Goal: Navigation & Orientation: Find specific page/section

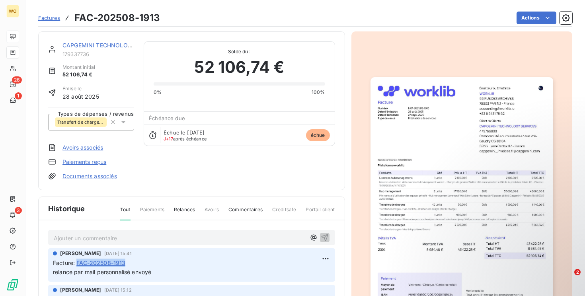
scroll to position [95, 0]
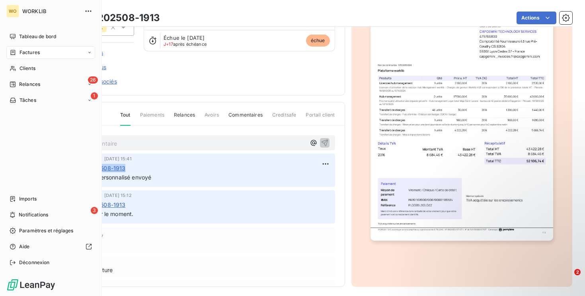
click at [49, 60] on nav "Tableau de bord Factures Clients 26 Relances 1 Tâches" at bounding box center [50, 68] width 89 height 76
click at [44, 64] on div "Clients" at bounding box center [50, 68] width 89 height 13
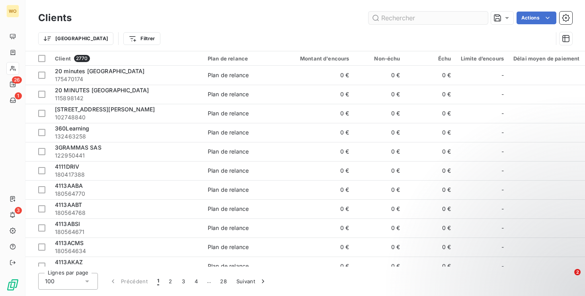
type input "Comme nous avons reçu un trop-perçu de 3 680,80 €, nous allons le déduire de ce…"
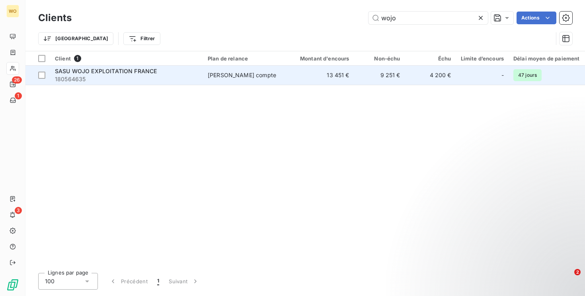
type input "wojo"
click at [343, 74] on td "13 451 €" at bounding box center [320, 75] width 68 height 19
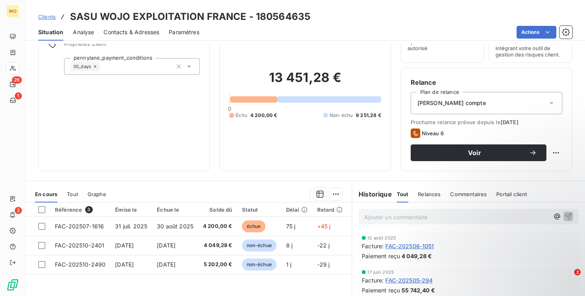
scroll to position [75, 0]
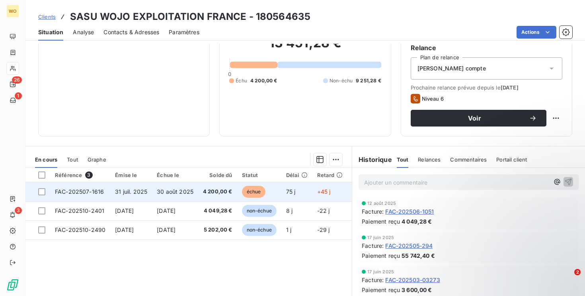
click at [298, 193] on td "75 j" at bounding box center [296, 191] width 31 height 19
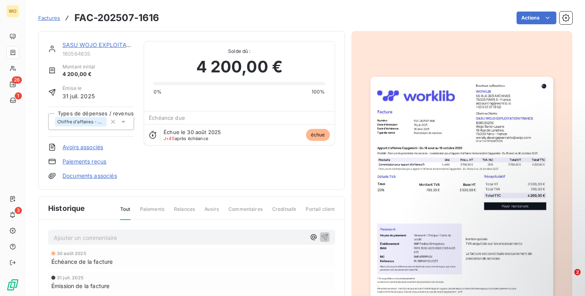
click at [134, 237] on p "Ajouter un commentaire ﻿" at bounding box center [180, 238] width 252 height 10
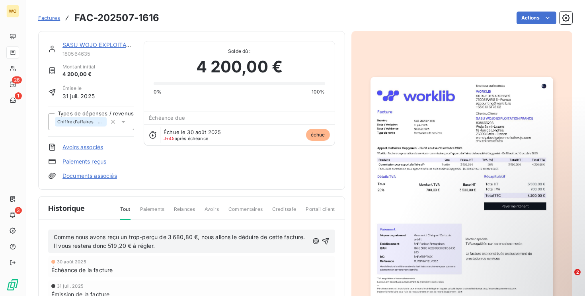
click at [325, 236] on div "Comme nous avons reçu un trop-perçu de 3 680,80 €, nous allons le déduire de ce…" at bounding box center [192, 241] width 276 height 19
click at [325, 243] on icon "button" at bounding box center [325, 241] width 8 height 8
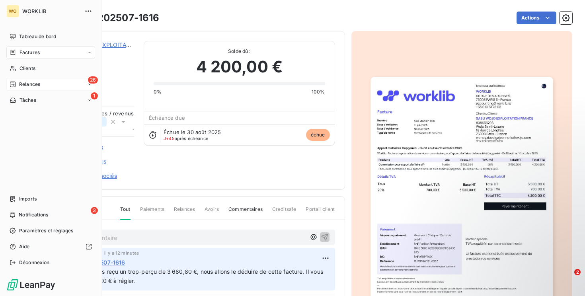
click at [32, 84] on span "Relances" at bounding box center [29, 84] width 21 height 7
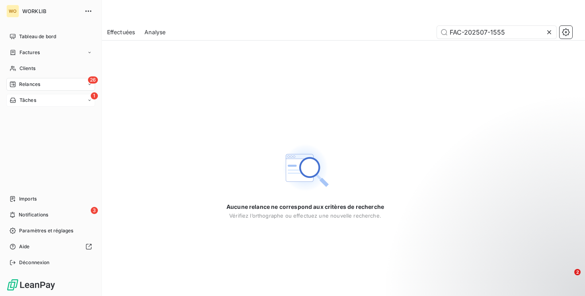
click at [17, 104] on div "1 Tâches" at bounding box center [50, 100] width 89 height 13
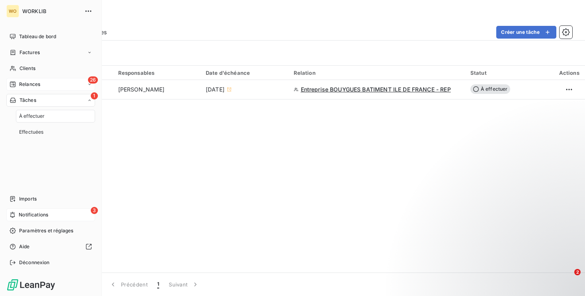
click at [47, 214] on span "Notifications" at bounding box center [33, 214] width 29 height 7
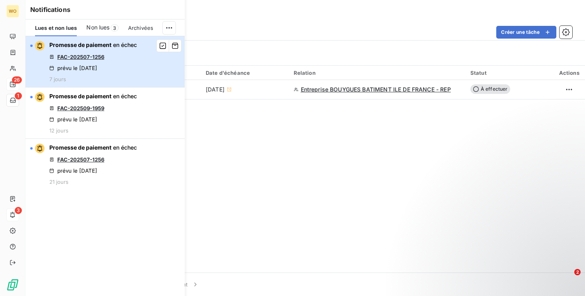
click at [134, 77] on div "Promesse de paiement en échec FAC-202507-1256 prévu le [DATE] 7 jours" at bounding box center [92, 61] width 87 height 41
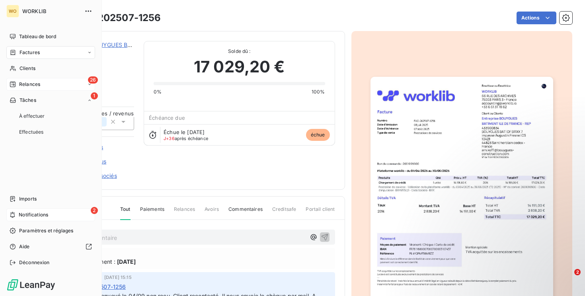
click at [73, 208] on div "2 Notifications" at bounding box center [50, 214] width 89 height 13
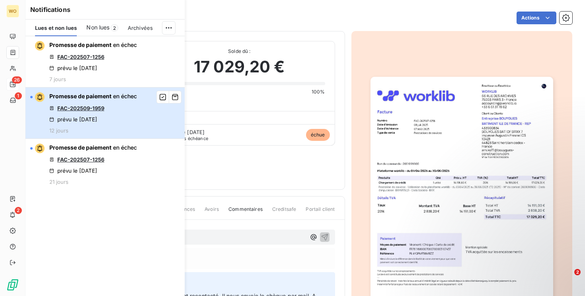
click at [144, 120] on button "Promesse de paiement en échec FAC-202509-1959 prévu le [DATE] 12 jours" at bounding box center [104, 112] width 159 height 51
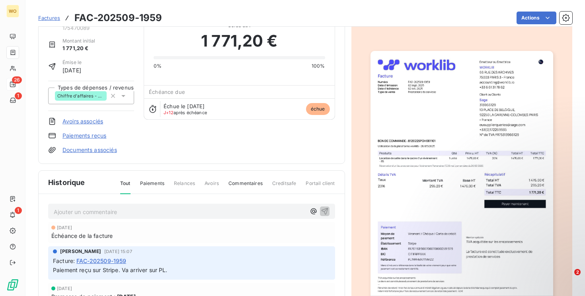
scroll to position [12, 0]
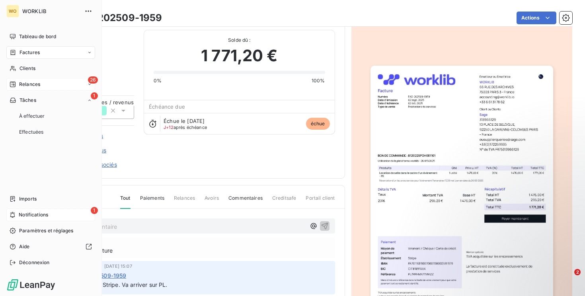
click at [9, 220] on div "1 Notifications" at bounding box center [50, 214] width 89 height 13
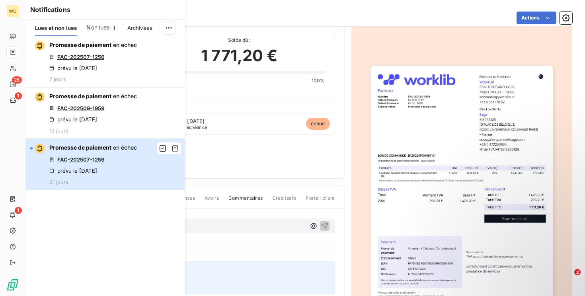
click at [149, 177] on button "Promesse de paiement en échec FAC-202507-1256 prévu le [DATE] 21 jours" at bounding box center [104, 164] width 159 height 51
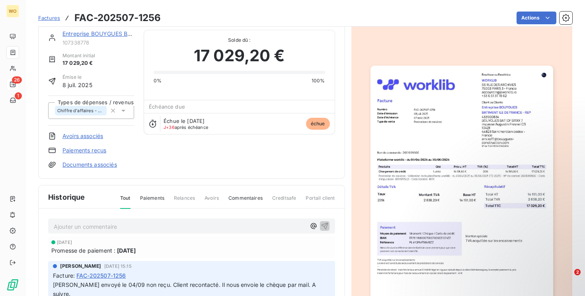
scroll to position [98, 0]
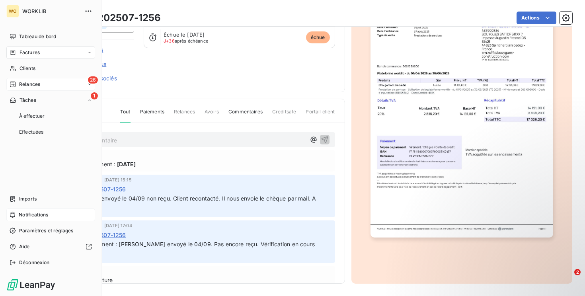
click at [57, 213] on div "Notifications" at bounding box center [50, 214] width 89 height 13
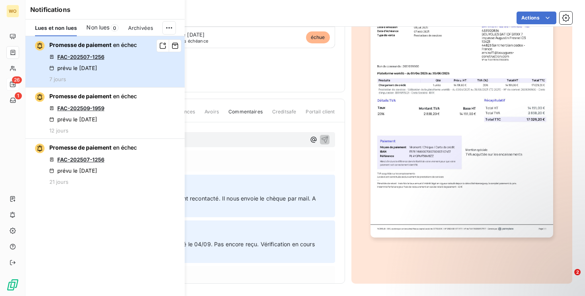
click at [140, 81] on button "Promesse de paiement en échec FAC-202507-1256 prévu le [DATE] 7 jours" at bounding box center [104, 61] width 159 height 51
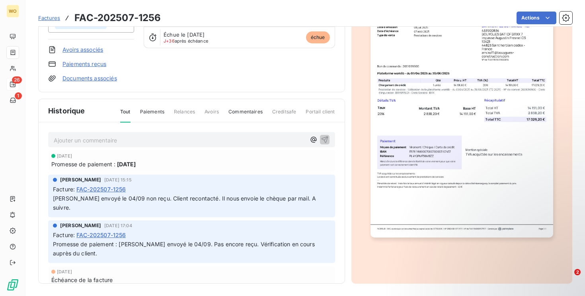
scroll to position [0, 0]
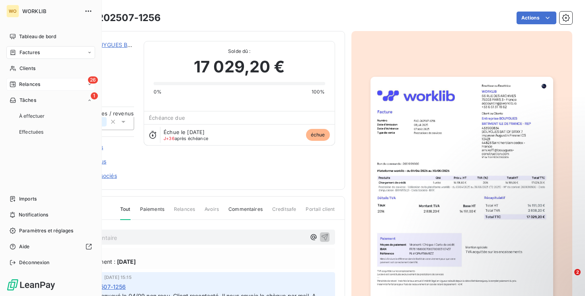
click at [16, 80] on div "26 Relances" at bounding box center [50, 84] width 89 height 13
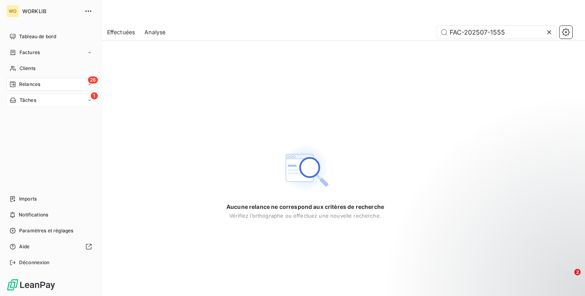
click at [24, 103] on span "Tâches" at bounding box center [27, 100] width 17 height 7
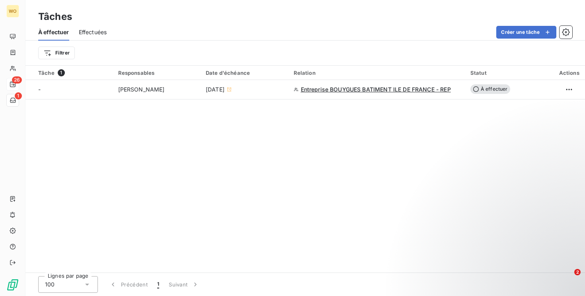
click at [19, 80] on div "26" at bounding box center [12, 84] width 13 height 13
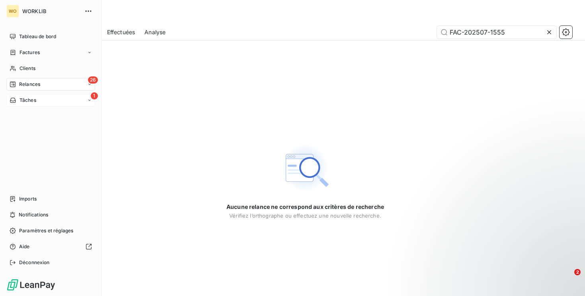
click at [10, 84] on icon at bounding box center [13, 85] width 6 height 6
click at [66, 102] on div "À effectuer" at bounding box center [55, 100] width 79 height 13
click at [66, 119] on div "À venir" at bounding box center [55, 116] width 79 height 13
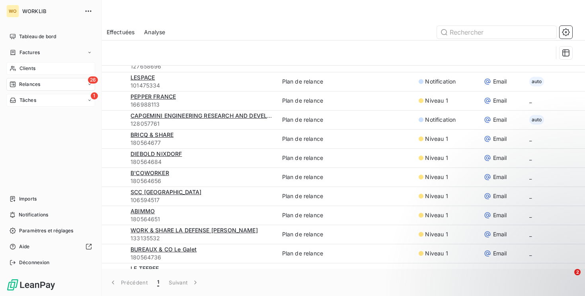
click at [28, 72] on span "Clients" at bounding box center [27, 68] width 16 height 7
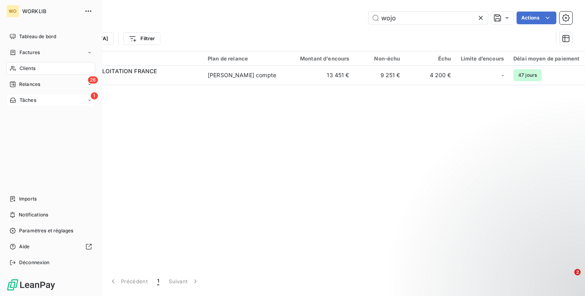
click at [49, 45] on nav "Tableau de bord Factures Clients 26 Relances 1 Tâches" at bounding box center [50, 68] width 89 height 76
click at [46, 51] on div "Factures" at bounding box center [50, 52] width 89 height 13
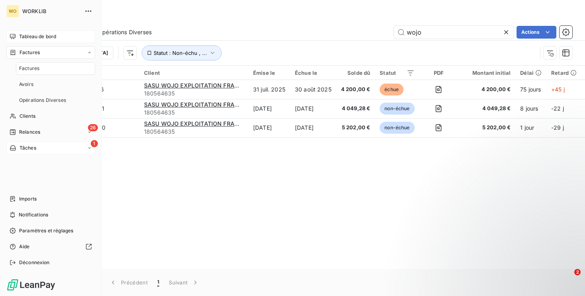
click at [51, 39] on span "Tableau de bord" at bounding box center [37, 36] width 37 height 7
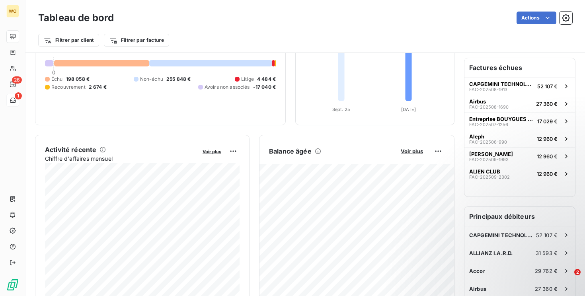
scroll to position [70, 0]
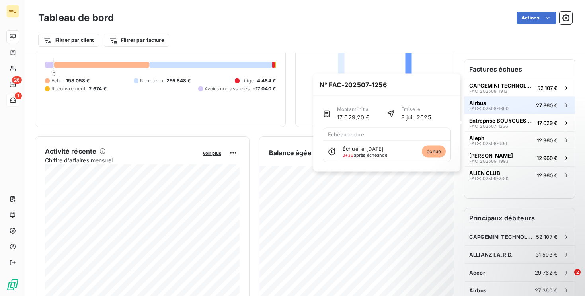
click at [514, 111] on button "Airbus FAC-202508-1690 27 360 €" at bounding box center [519, 104] width 111 height 17
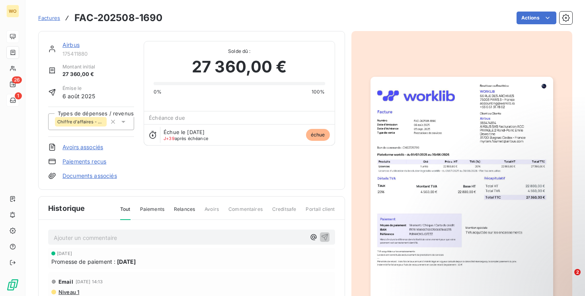
click at [122, 14] on h3 "FAC-202508-1690" at bounding box center [118, 18] width 88 height 14
copy section "FAC-202508-1690 Actions"
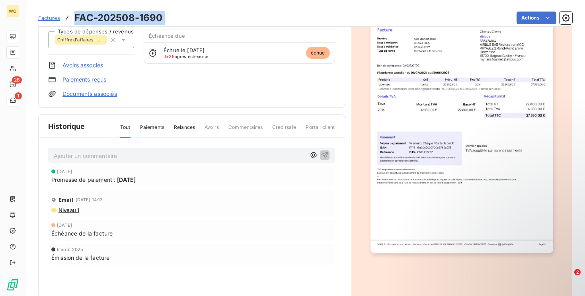
scroll to position [82, 0]
click at [171, 155] on p "Ajouter un commentaire ﻿" at bounding box center [180, 156] width 252 height 10
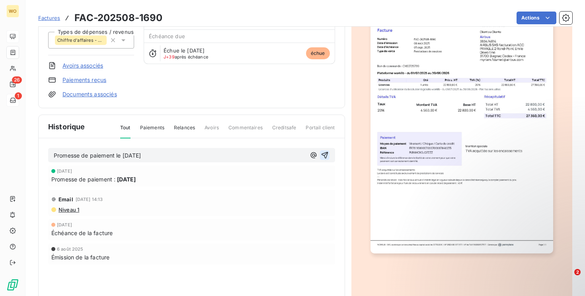
click at [323, 151] on icon "button" at bounding box center [325, 155] width 8 height 8
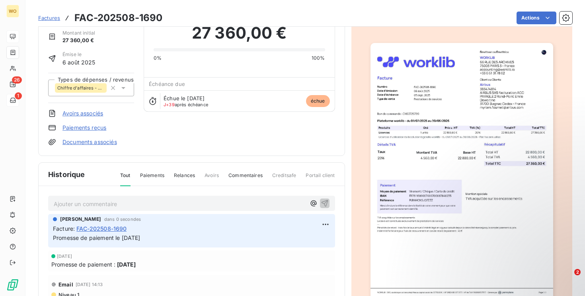
scroll to position [0, 0]
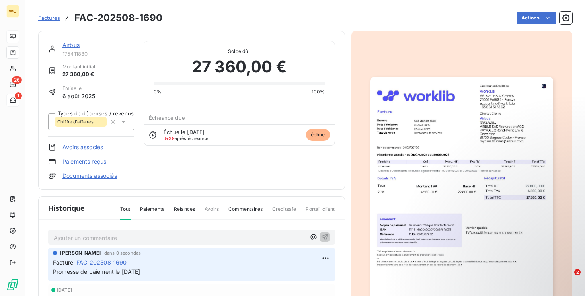
click at [37, 18] on section "Factures FAC-202508-1690 Actions Airbus 175411880 Montant initial 27 360,00 € É…" at bounding box center [304, 148] width 559 height 296
click at [43, 17] on span "Factures" at bounding box center [49, 18] width 22 height 6
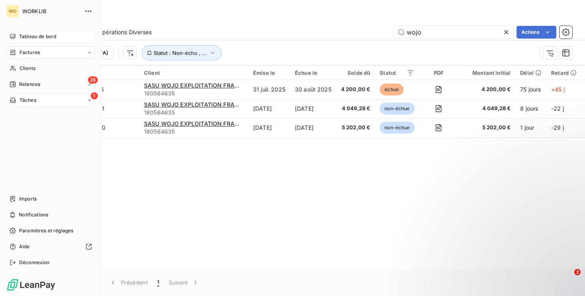
click at [16, 41] on div "Tableau de bord" at bounding box center [50, 36] width 89 height 13
